Goal: Task Accomplishment & Management: Complete application form

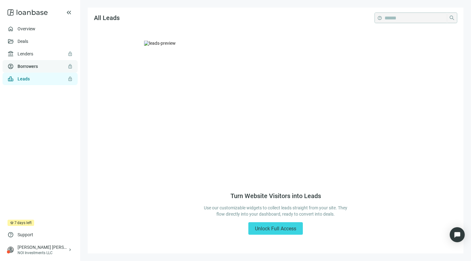
click at [26, 65] on link "Borrowers lock" at bounding box center [28, 66] width 20 height 5
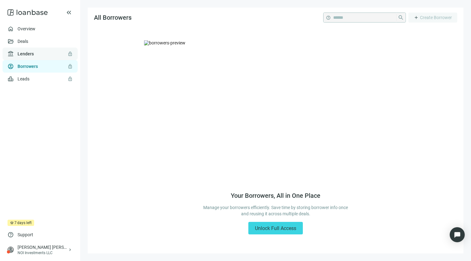
click at [24, 56] on link "Lenders lock" at bounding box center [26, 53] width 16 height 5
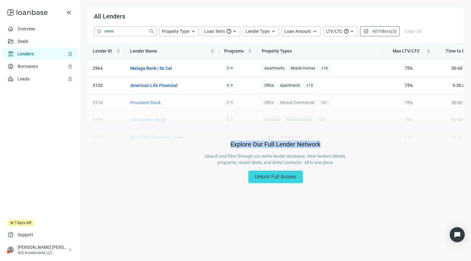
drag, startPoint x: 357, startPoint y: 90, endPoint x: 225, endPoint y: 90, distance: 132.1
click at [225, 90] on div "Explore Our Full Lender Network Search and filter through our entire lender dat…" at bounding box center [276, 162] width 376 height 152
click at [346, 91] on div "Explore Our Full Lender Network Search and filter through our entire lender dat…" at bounding box center [276, 162] width 376 height 152
click at [310, 86] on div "Explore Our Full Lender Network Search and filter through our entire lender dat…" at bounding box center [276, 162] width 376 height 152
click at [163, 84] on div "Lender ID Lender Name Programs Property Types Max LTV/LTC Time to Close Status …" at bounding box center [276, 94] width 376 height 103
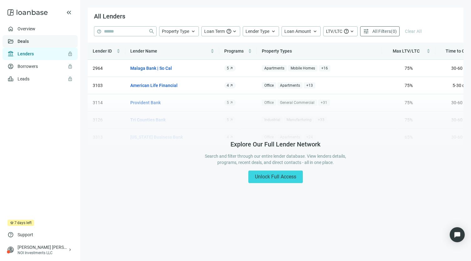
click at [28, 42] on link "Deals" at bounding box center [23, 41] width 11 height 5
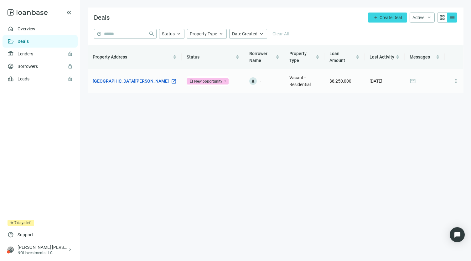
click at [146, 82] on link "[GEOGRAPHIC_DATA][PERSON_NAME]" at bounding box center [131, 81] width 76 height 7
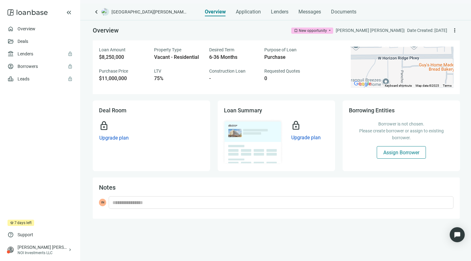
click at [389, 150] on span "Assign Borrower" at bounding box center [401, 153] width 36 height 6
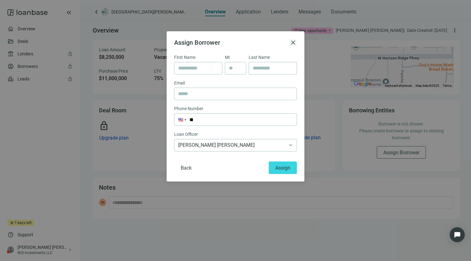
click at [292, 43] on span "close" at bounding box center [293, 43] width 8 height 8
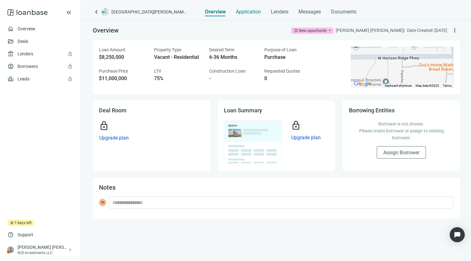
click at [250, 12] on span "Application" at bounding box center [248, 12] width 25 height 6
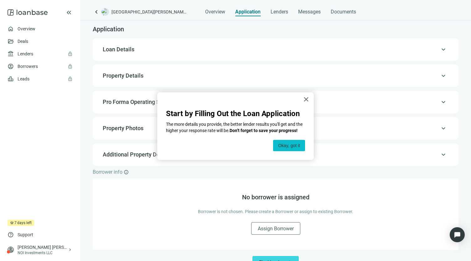
click at [289, 145] on button "Okay, got it" at bounding box center [289, 145] width 32 height 11
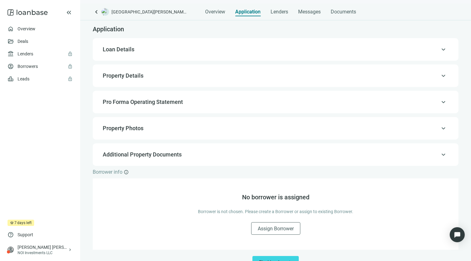
click at [440, 49] on span "keyboard_arrow_up" at bounding box center [443, 49] width 8 height 0
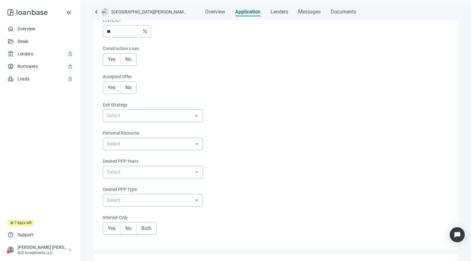
scroll to position [155, 0]
click at [114, 56] on span "Yes" at bounding box center [112, 59] width 8 height 6
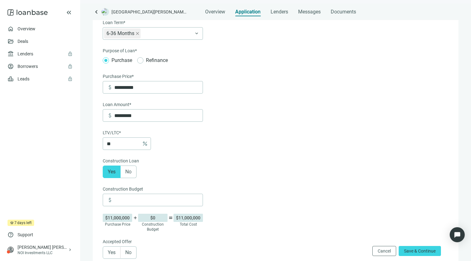
scroll to position [41, 0]
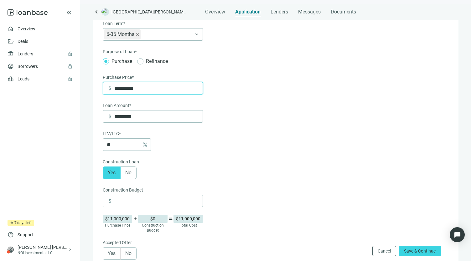
drag, startPoint x: 154, startPoint y: 87, endPoint x: 90, endPoint y: 90, distance: 64.5
type input "*"
type input "**"
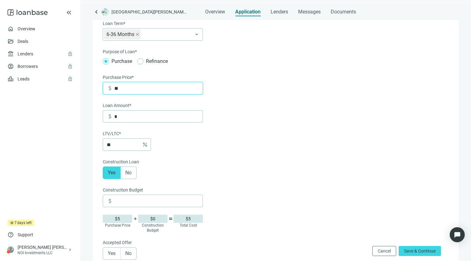
type input "**"
type input "***"
type input "*****"
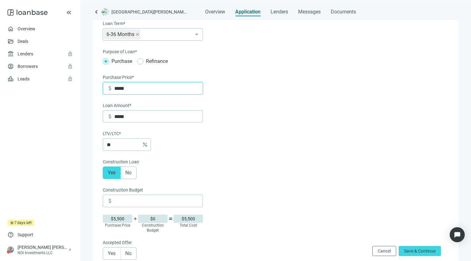
type input "******"
type input "*******"
type input "*********"
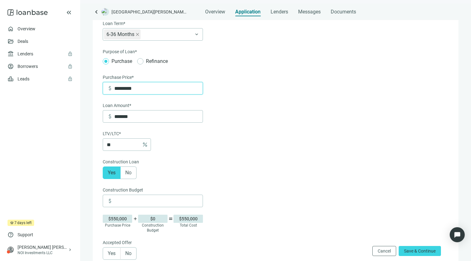
type input "*********"
type input "**********"
type input "*********"
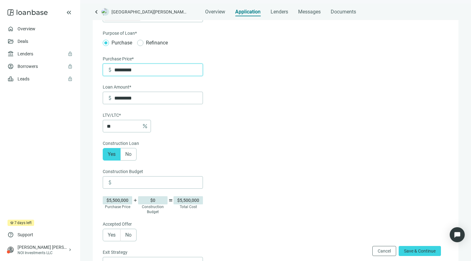
scroll to position [74, 0]
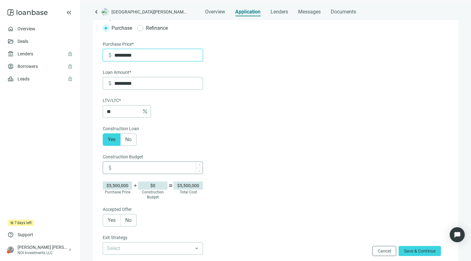
type input "*********"
click at [130, 170] on input at bounding box center [158, 168] width 88 height 12
type input "*********"
type input "**"
type input "*********"
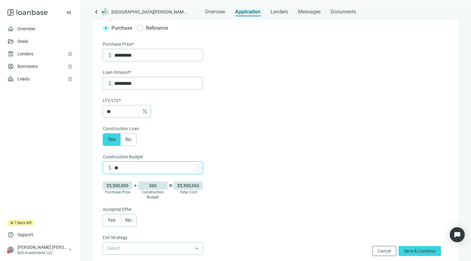
type input "***"
type input "*********"
type input "*****"
type input "*********"
type input "******"
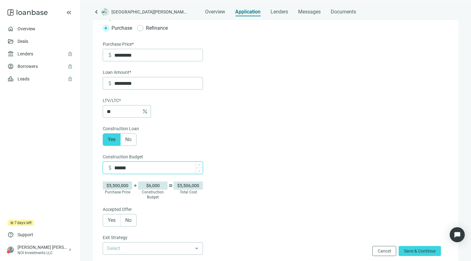
type input "*********"
type input "*******"
type input "*********"
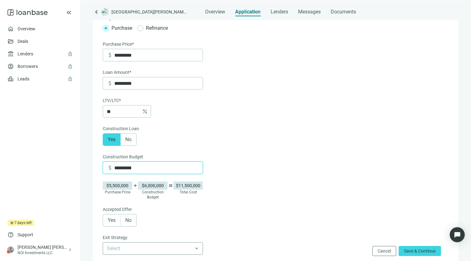
click at [198, 247] on span at bounding box center [153, 249] width 92 height 12
type input "*********"
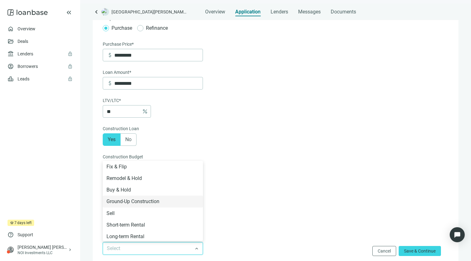
click at [327, 197] on div "$5,500,000 Purchase Price add $6,000,000 Construction Budget equal $11,500,000 …" at bounding box center [275, 191] width 344 height 18
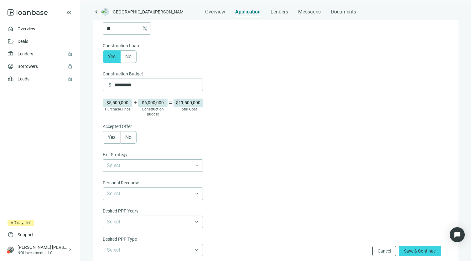
scroll to position [165, 0]
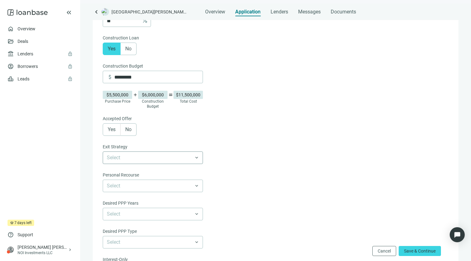
click at [143, 156] on input "search" at bounding box center [150, 158] width 86 height 12
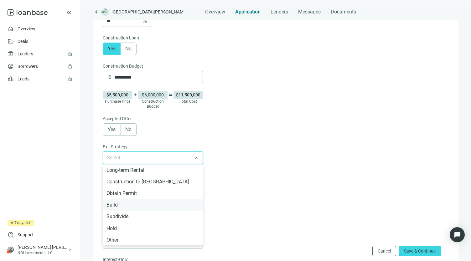
scroll to position [0, 0]
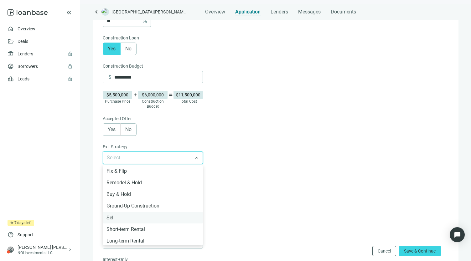
click at [116, 217] on div "Sell" at bounding box center [152, 218] width 93 height 8
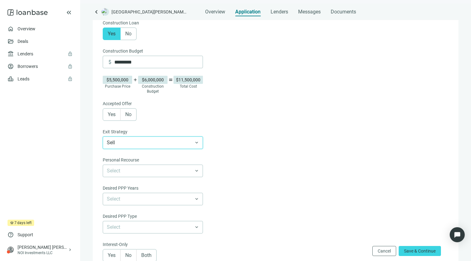
scroll to position [185, 0]
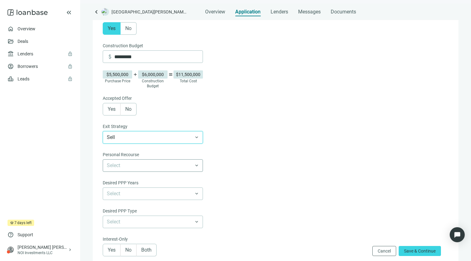
click at [179, 164] on input "search" at bounding box center [150, 166] width 86 height 12
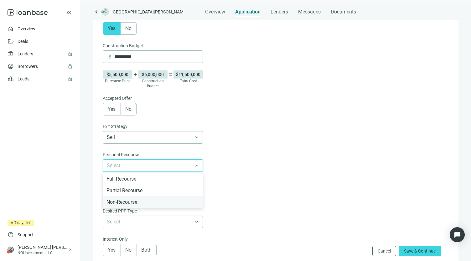
click at [140, 203] on div "Non-Recourse" at bounding box center [152, 202] width 93 height 8
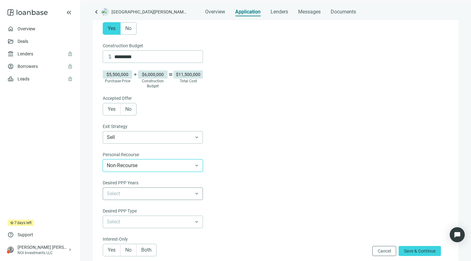
click at [200, 195] on div "Select" at bounding box center [153, 193] width 100 height 13
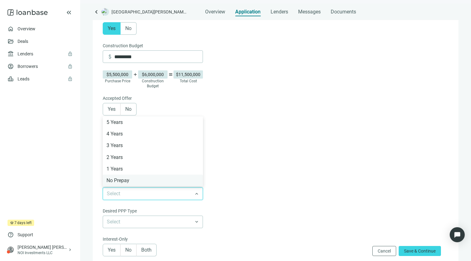
click at [144, 182] on div "No Prepay" at bounding box center [152, 181] width 93 height 8
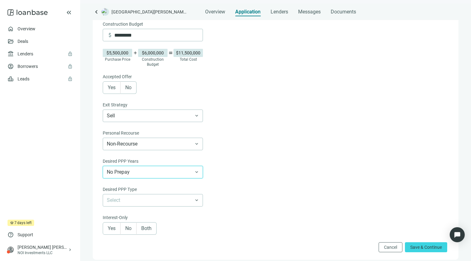
scroll to position [271, 0]
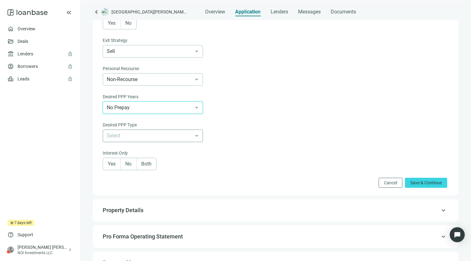
click at [192, 134] on input "search" at bounding box center [150, 136] width 86 height 12
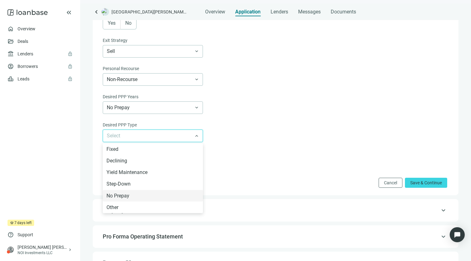
click at [152, 197] on div "No Prepay" at bounding box center [152, 196] width 93 height 8
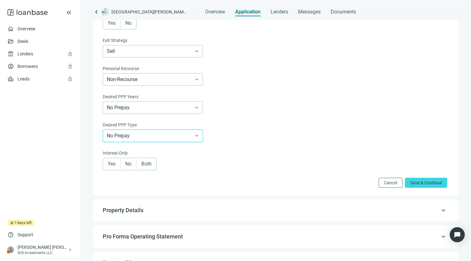
click at [112, 162] on span "Yes" at bounding box center [112, 164] width 8 height 6
click at [423, 183] on span "Save & Continue" at bounding box center [426, 182] width 32 height 5
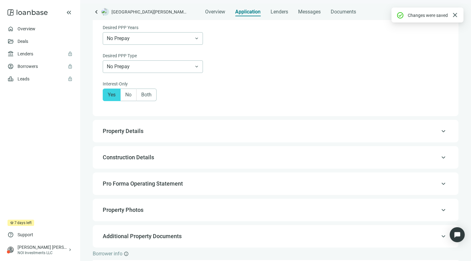
scroll to position [357, 0]
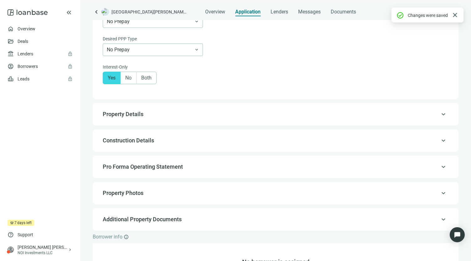
click at [439, 114] on span "keyboard_arrow_up" at bounding box center [443, 114] width 8 height 0
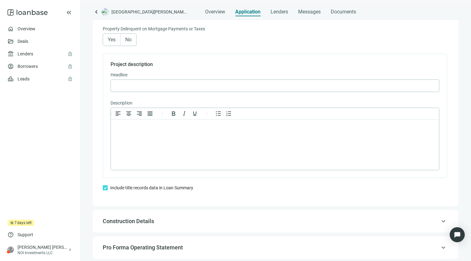
scroll to position [278, 0]
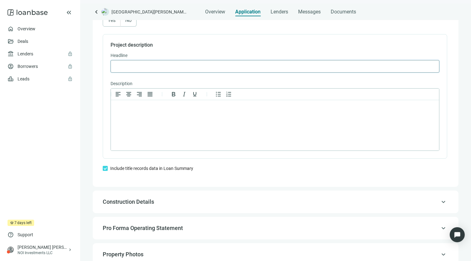
click at [143, 67] on input "text" at bounding box center [275, 66] width 320 height 12
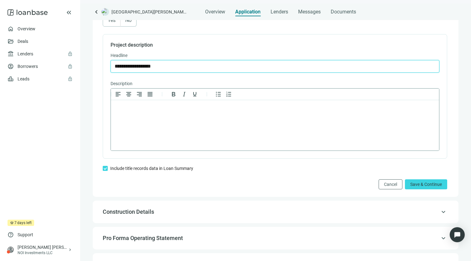
type input "**********"
click at [141, 109] on p "Rich Text Area. Press ALT-0 for help." at bounding box center [274, 108] width 317 height 6
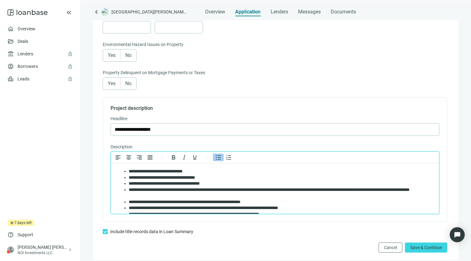
scroll to position [227, 0]
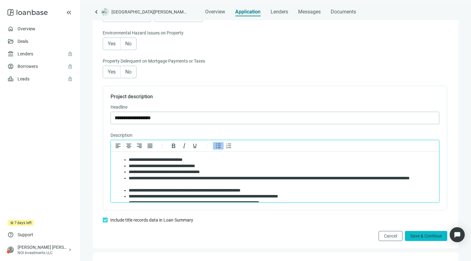
click at [417, 235] on span "Save & Continue" at bounding box center [426, 235] width 32 height 5
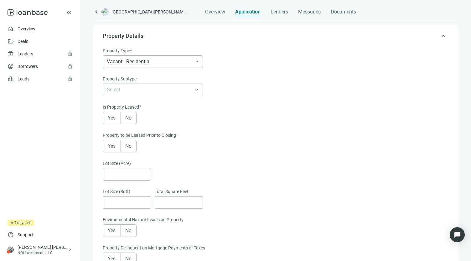
scroll to position [27, 0]
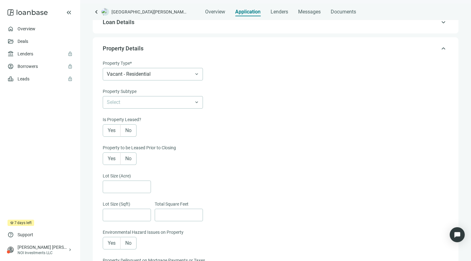
click at [439, 49] on span "keyboard_arrow_up" at bounding box center [443, 49] width 8 height 0
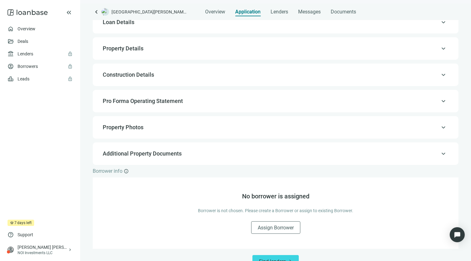
click at [439, 49] on span "keyboard_arrow_up" at bounding box center [443, 49] width 8 height 0
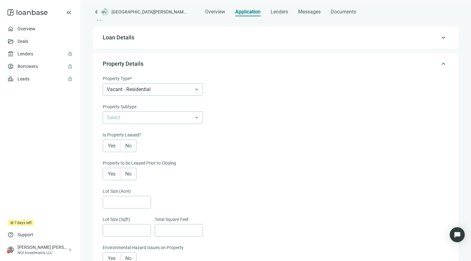
scroll to position [8, 0]
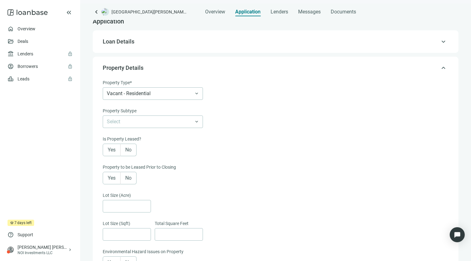
click at [439, 68] on span "keyboard_arrow_up" at bounding box center [443, 68] width 8 height 0
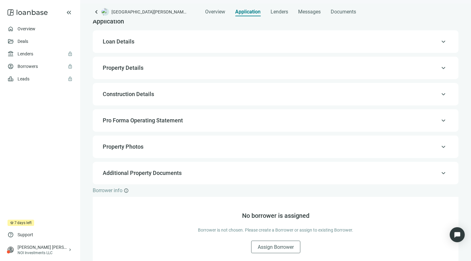
click at [439, 94] on span "keyboard_arrow_up" at bounding box center [443, 94] width 8 height 0
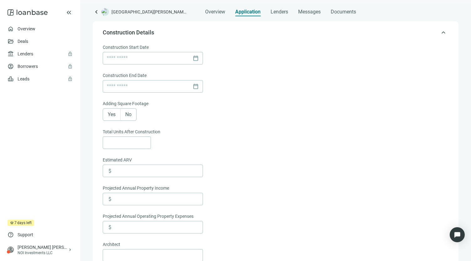
scroll to position [70, 0]
click at [439, 32] on span "keyboard_arrow_up" at bounding box center [443, 32] width 8 height 0
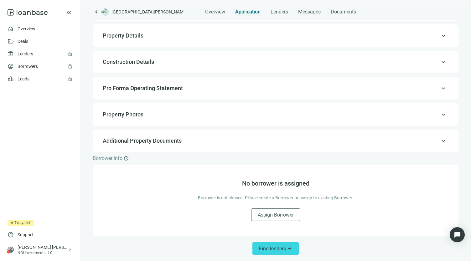
scroll to position [40, 0]
click at [439, 141] on span "keyboard_arrow_up" at bounding box center [443, 141] width 8 height 0
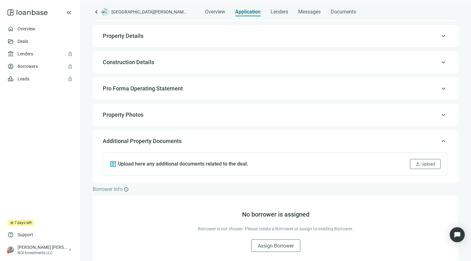
scroll to position [70, 0]
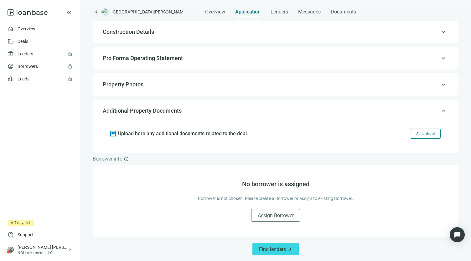
click at [421, 133] on span "Upload" at bounding box center [428, 133] width 14 height 5
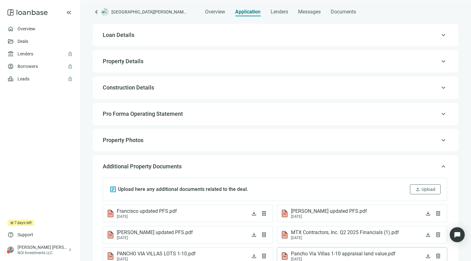
scroll to position [0, 0]
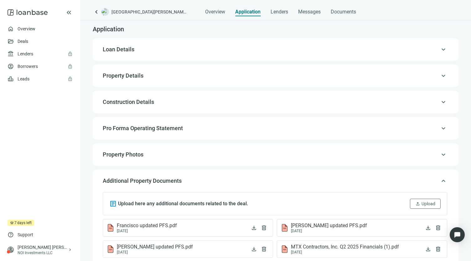
click at [439, 181] on span "keyboard_arrow_up" at bounding box center [443, 181] width 8 height 0
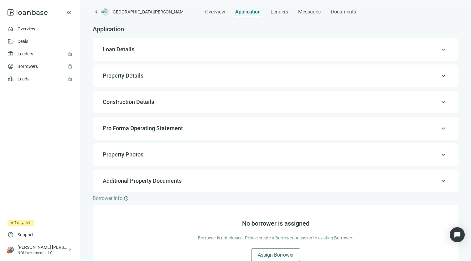
scroll to position [40, 0]
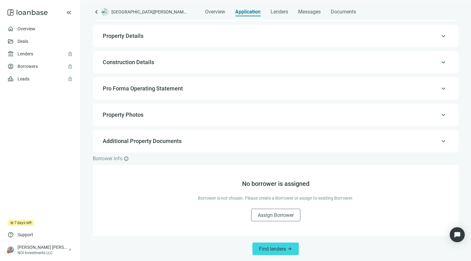
click at [439, 141] on span "keyboard_arrow_up" at bounding box center [443, 141] width 8 height 0
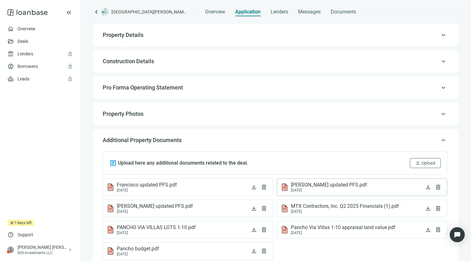
scroll to position [26, 0]
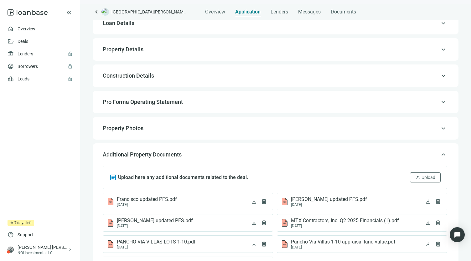
click at [439, 155] on span "keyboard_arrow_up" at bounding box center [443, 155] width 8 height 0
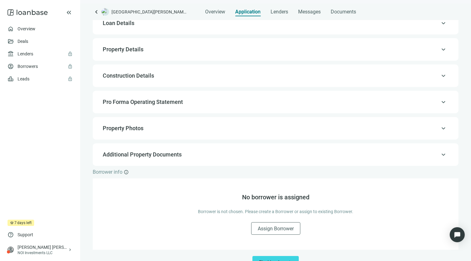
click at [436, 123] on div "keyboard_arrow_up Property Photos" at bounding box center [275, 128] width 353 height 15
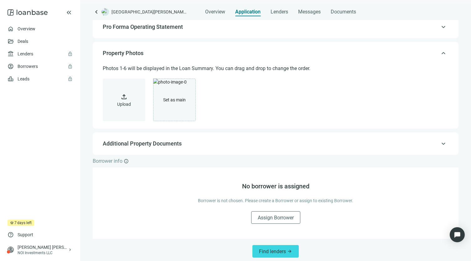
scroll to position [104, 0]
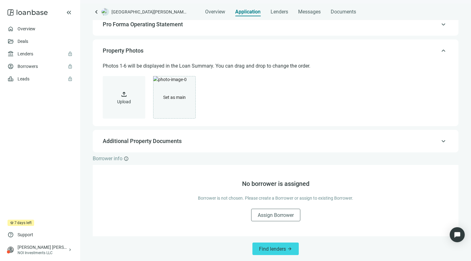
click at [439, 51] on span "keyboard_arrow_up" at bounding box center [443, 51] width 8 height 0
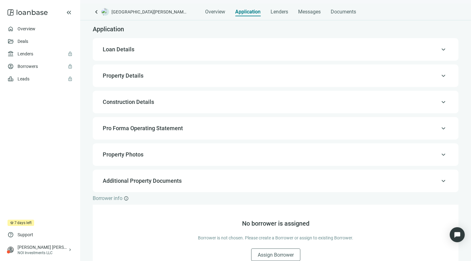
click at [439, 102] on span "keyboard_arrow_up" at bounding box center [443, 102] width 8 height 0
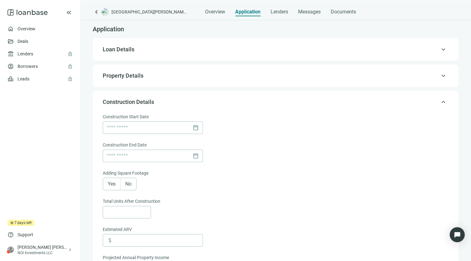
click at [439, 102] on span "keyboard_arrow_up" at bounding box center [443, 102] width 8 height 0
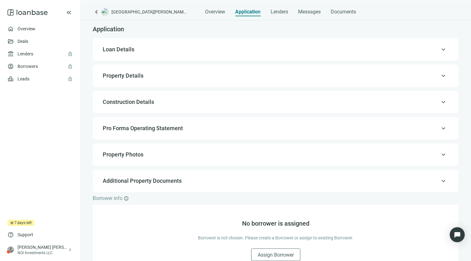
click at [439, 76] on span "keyboard_arrow_up" at bounding box center [443, 76] width 8 height 0
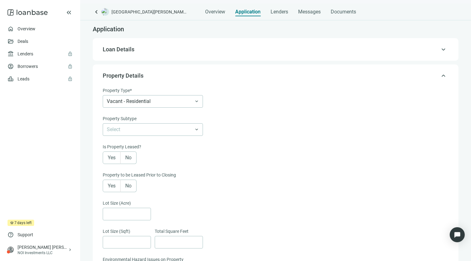
scroll to position [44, 0]
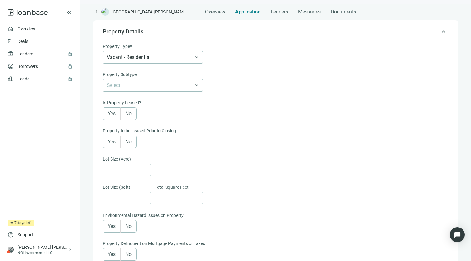
click at [127, 114] on span "No" at bounding box center [128, 113] width 6 height 6
click at [127, 141] on span "No" at bounding box center [128, 142] width 6 height 6
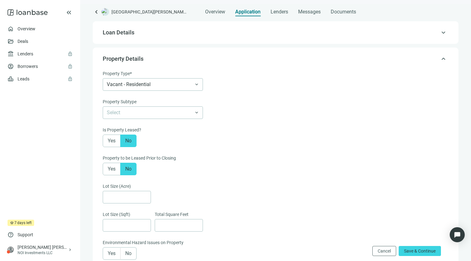
scroll to position [0, 0]
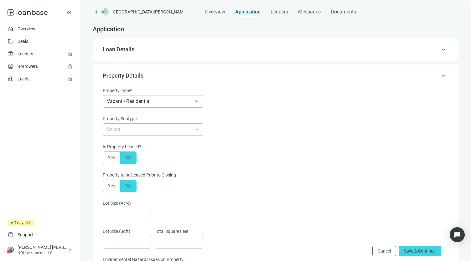
click at [432, 75] on span "Property Details" at bounding box center [275, 76] width 344 height 8
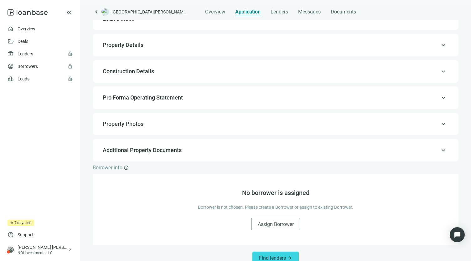
scroll to position [40, 0]
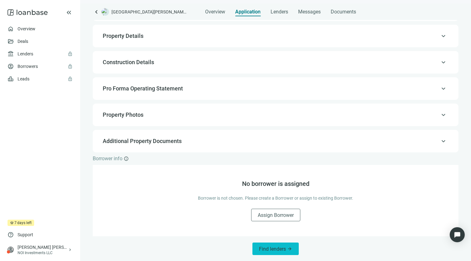
click at [274, 252] on button "Find lenders arrow_forward" at bounding box center [275, 249] width 46 height 13
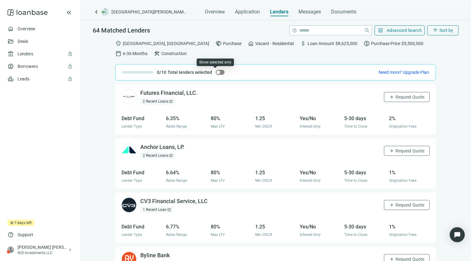
click at [216, 72] on div "button" at bounding box center [218, 72] width 4 height 4
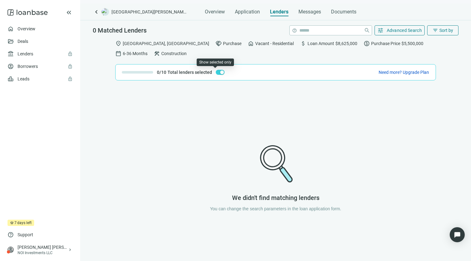
click at [220, 72] on div "button" at bounding box center [222, 72] width 4 height 4
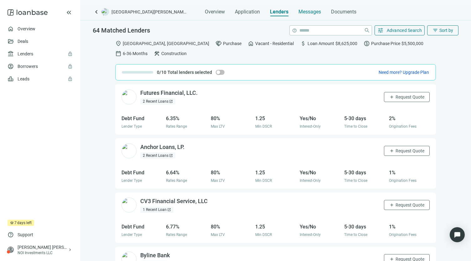
click at [310, 10] on span "Messages" at bounding box center [309, 12] width 23 height 6
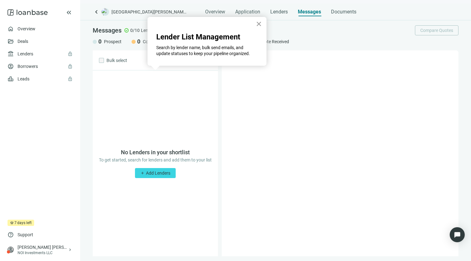
click at [257, 25] on button "×" at bounding box center [259, 24] width 6 height 10
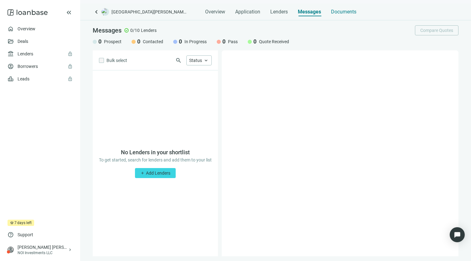
click at [339, 13] on span "Documents" at bounding box center [343, 12] width 25 height 6
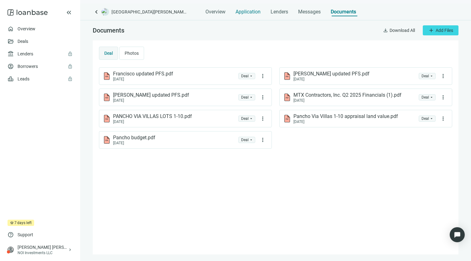
click at [248, 11] on span "Application" at bounding box center [247, 12] width 25 height 6
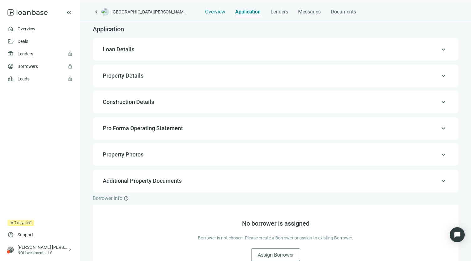
click at [212, 11] on span "Overview" at bounding box center [215, 12] width 20 height 6
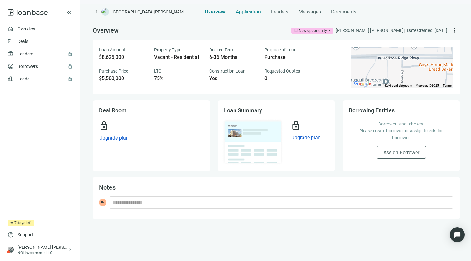
click at [245, 12] on span "Application" at bounding box center [248, 12] width 25 height 6
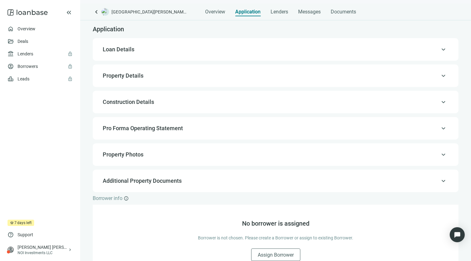
click at [439, 128] on span "keyboard_arrow_up" at bounding box center [443, 128] width 8 height 0
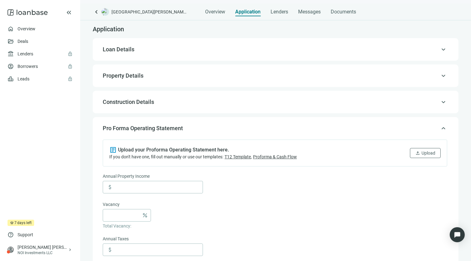
click at [439, 128] on span "keyboard_arrow_up" at bounding box center [443, 128] width 8 height 0
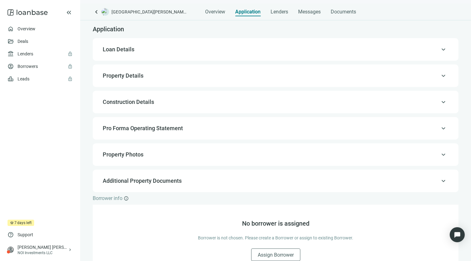
click at [439, 102] on span "keyboard_arrow_up" at bounding box center [443, 102] width 8 height 0
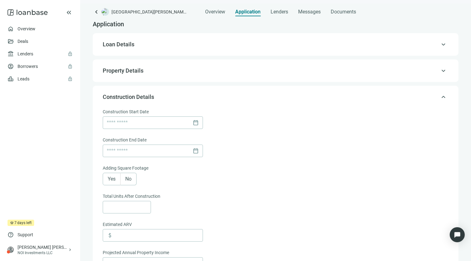
scroll to position [8, 0]
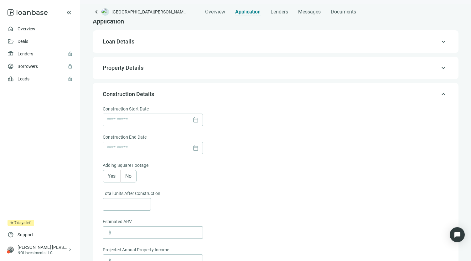
click at [439, 94] on span "keyboard_arrow_up" at bounding box center [443, 94] width 8 height 0
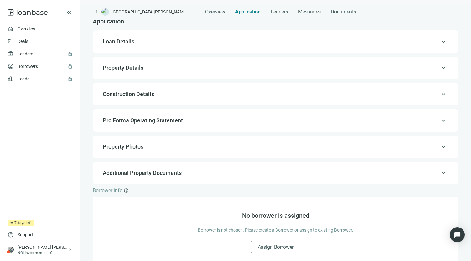
click at [439, 68] on span "keyboard_arrow_up" at bounding box center [443, 68] width 8 height 0
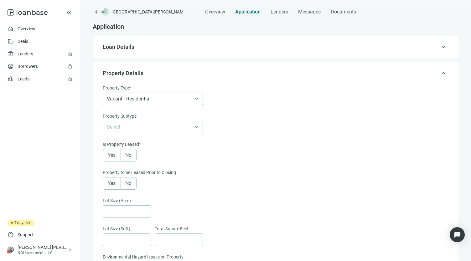
scroll to position [4, 0]
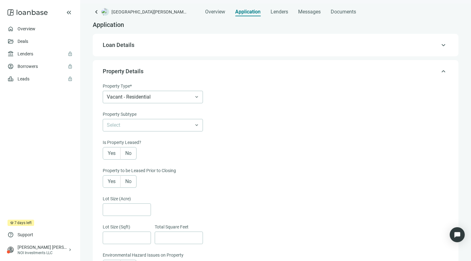
click at [439, 71] on span "keyboard_arrow_up" at bounding box center [443, 71] width 8 height 0
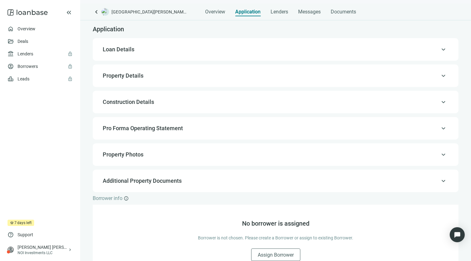
click at [439, 49] on span "keyboard_arrow_up" at bounding box center [443, 49] width 8 height 0
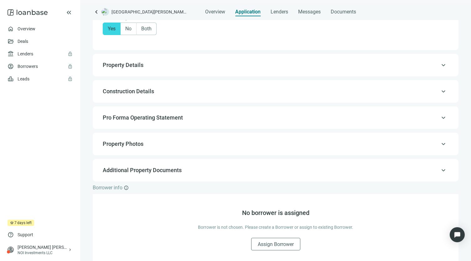
scroll to position [436, 0]
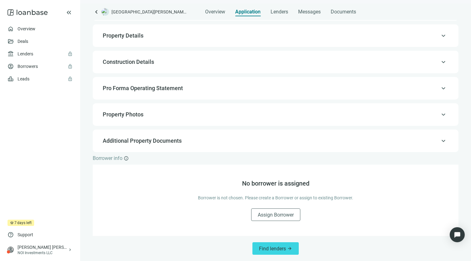
click at [439, 141] on span "keyboard_arrow_up" at bounding box center [443, 141] width 8 height 0
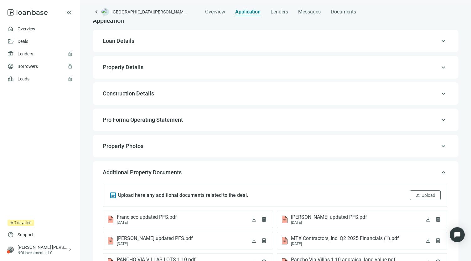
scroll to position [6, 0]
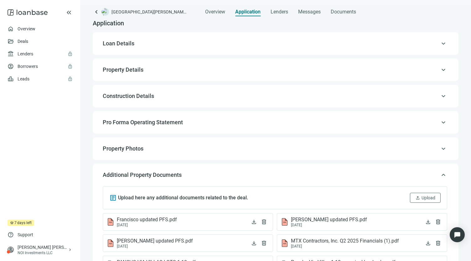
click at [439, 175] on span "keyboard_arrow_up" at bounding box center [443, 175] width 8 height 0
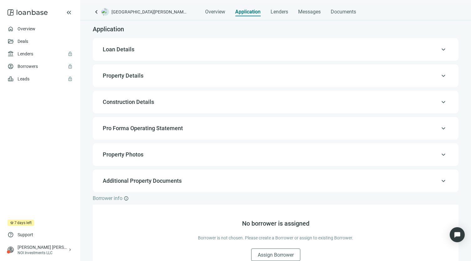
scroll to position [40, 0]
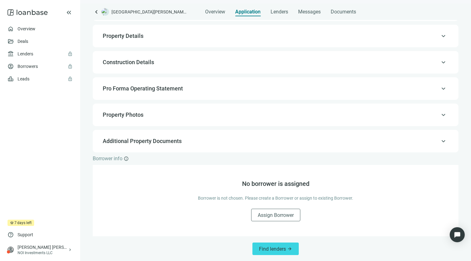
click at [439, 141] on span "keyboard_arrow_up" at bounding box center [443, 141] width 8 height 0
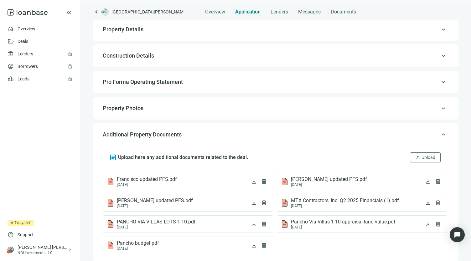
scroll to position [39, 0]
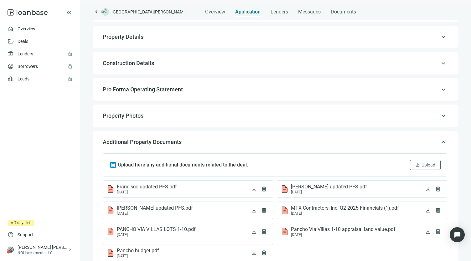
click at [439, 142] on span "keyboard_arrow_up" at bounding box center [443, 142] width 8 height 0
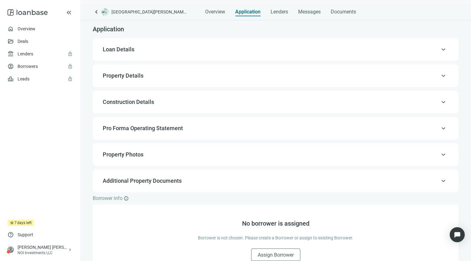
click at [439, 102] on span "keyboard_arrow_up" at bounding box center [443, 102] width 8 height 0
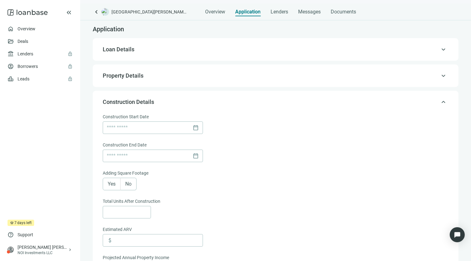
click at [439, 102] on span "keyboard_arrow_up" at bounding box center [443, 102] width 8 height 0
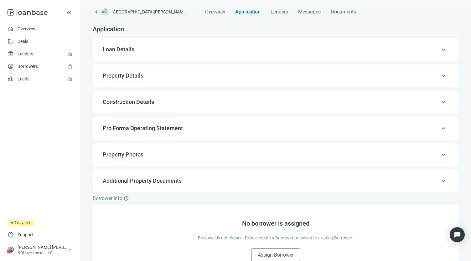
click at [439, 76] on span "keyboard_arrow_up" at bounding box center [443, 76] width 8 height 0
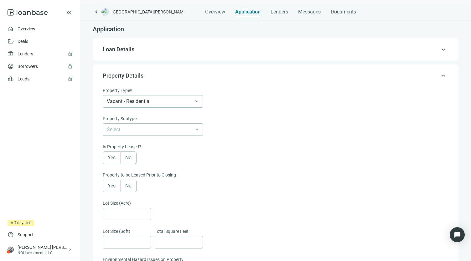
click at [439, 76] on span "keyboard_arrow_up" at bounding box center [443, 76] width 8 height 0
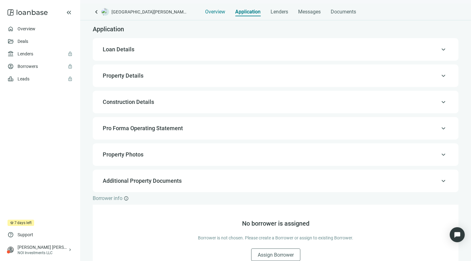
click at [214, 12] on span "Overview" at bounding box center [215, 12] width 20 height 6
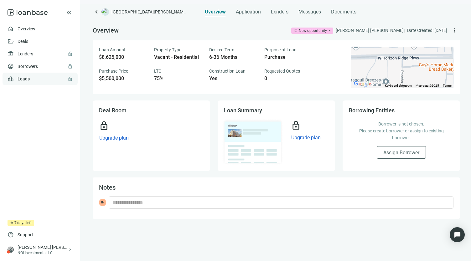
click at [28, 80] on link "Leads lock" at bounding box center [24, 78] width 12 height 5
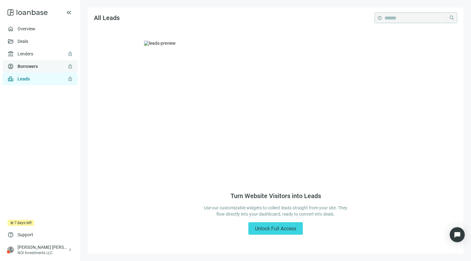
click at [25, 68] on link "Borrowers lock" at bounding box center [28, 66] width 20 height 5
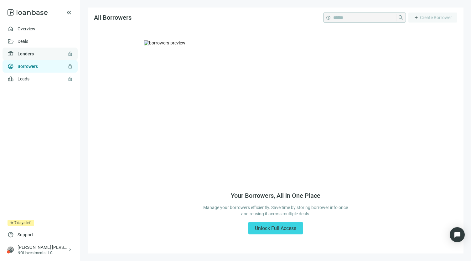
click at [22, 52] on link "Lenders lock" at bounding box center [26, 53] width 16 height 5
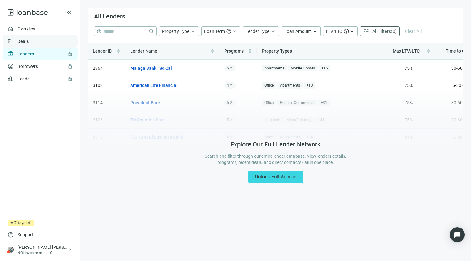
click at [22, 39] on link "Deals" at bounding box center [23, 41] width 11 height 5
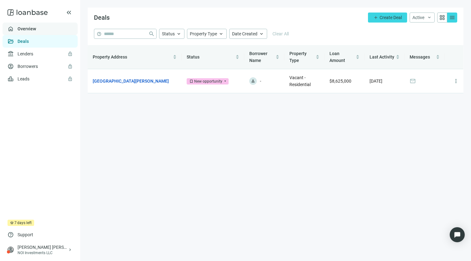
click at [31, 27] on link "Overview" at bounding box center [27, 28] width 18 height 5
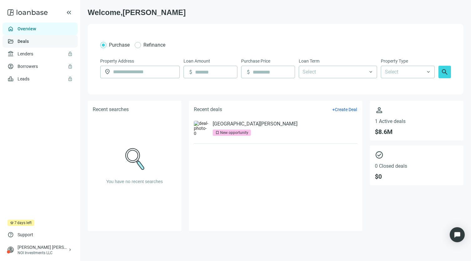
click at [27, 40] on link "Deals" at bounding box center [23, 41] width 11 height 5
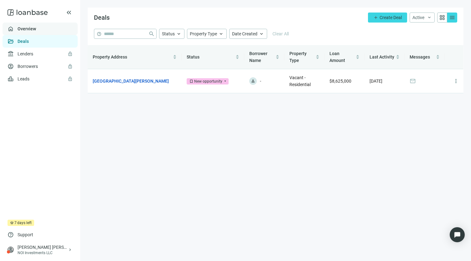
click at [21, 26] on link "Overview" at bounding box center [27, 28] width 18 height 5
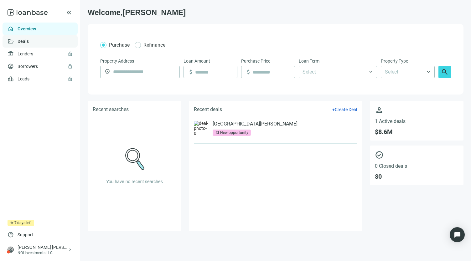
click at [29, 44] on link "Deals" at bounding box center [23, 41] width 11 height 5
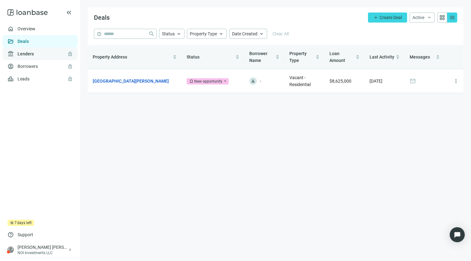
click at [27, 51] on link "Lenders lock" at bounding box center [26, 53] width 16 height 5
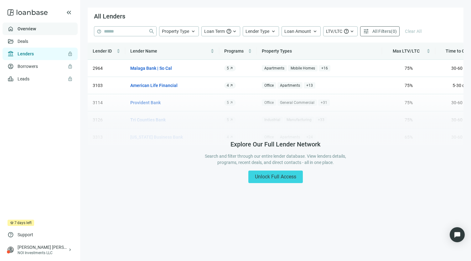
click at [25, 31] on link "Overview" at bounding box center [27, 28] width 18 height 5
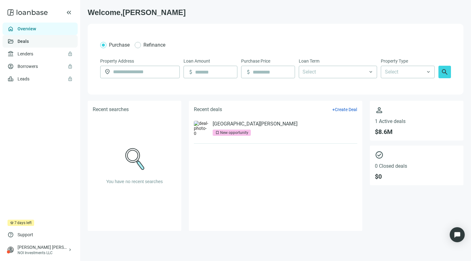
click at [26, 42] on link "Deals" at bounding box center [23, 41] width 11 height 5
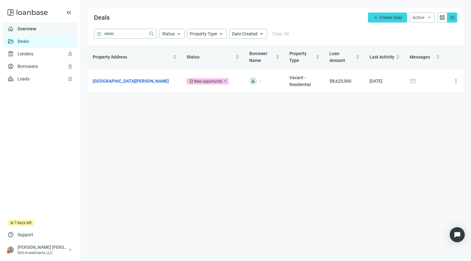
click at [32, 28] on link "Overview" at bounding box center [27, 28] width 18 height 5
